Goal: Find specific page/section

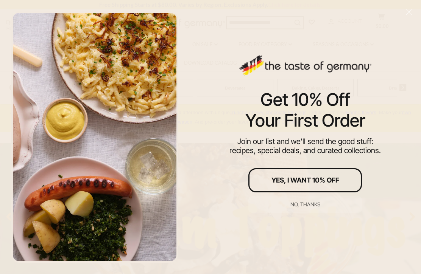
scroll to position [1, 0]
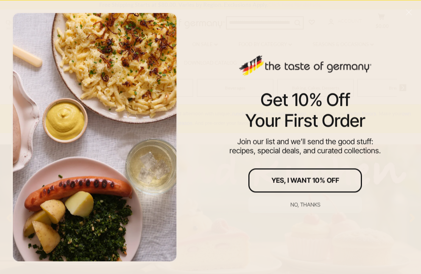
click at [309, 206] on div "No, thanks" at bounding box center [305, 204] width 30 height 5
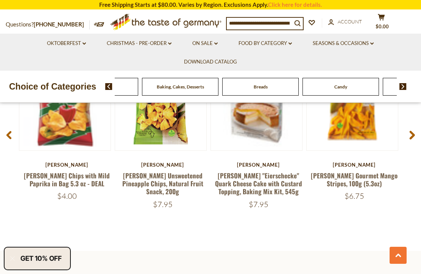
scroll to position [579, 0]
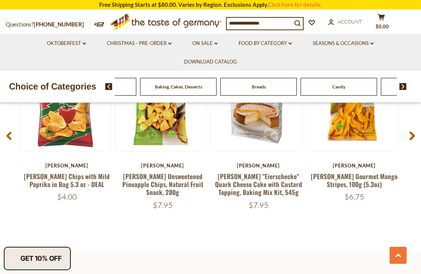
click at [56, 85] on div "Cookies" at bounding box center [18, 87] width 76 height 18
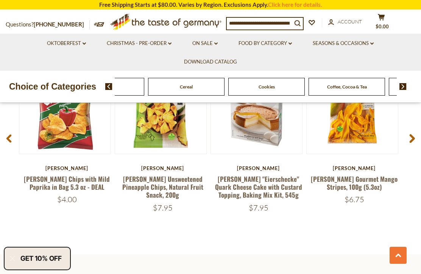
scroll to position [576, 0]
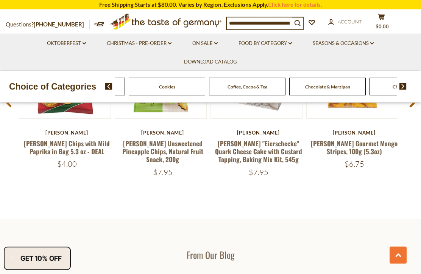
scroll to position [608, 0]
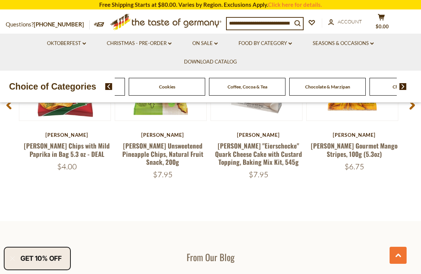
click at [249, 23] on input at bounding box center [259, 23] width 65 height 11
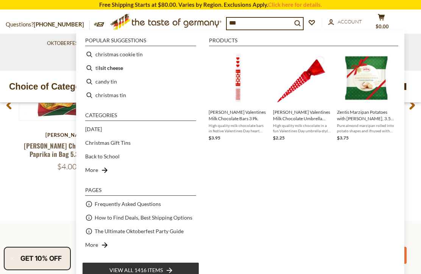
type input "****"
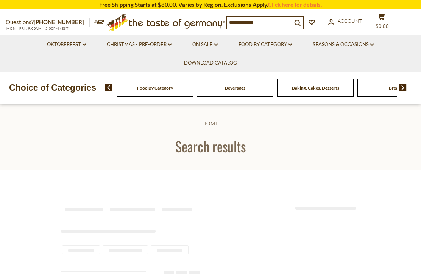
type input "****"
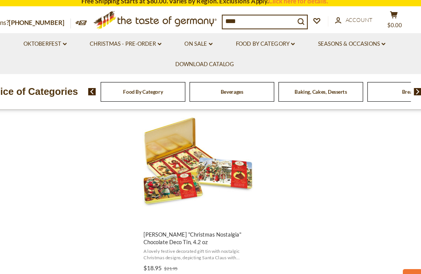
scroll to position [1308, 0]
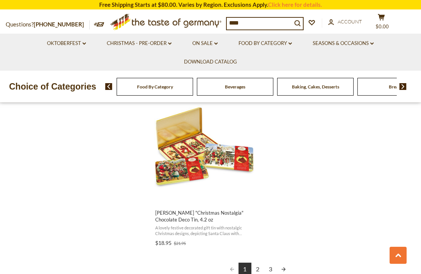
click at [257, 267] on link "2" at bounding box center [257, 269] width 13 height 13
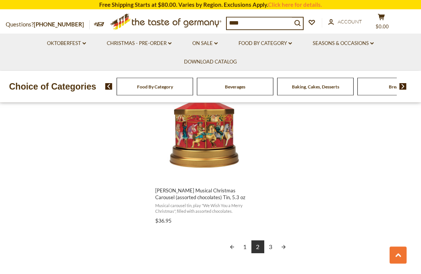
scroll to position [1334, 0]
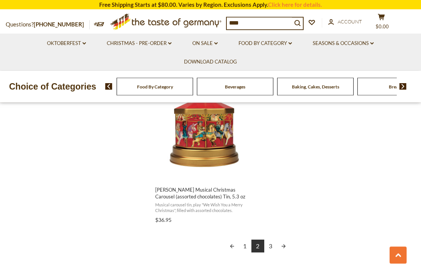
click at [272, 245] on link "3" at bounding box center [270, 246] width 13 height 13
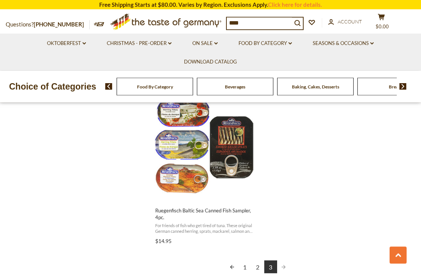
scroll to position [983, 0]
click at [257, 266] on link "2" at bounding box center [257, 267] width 13 height 13
